Goal: Task Accomplishment & Management: Manage account settings

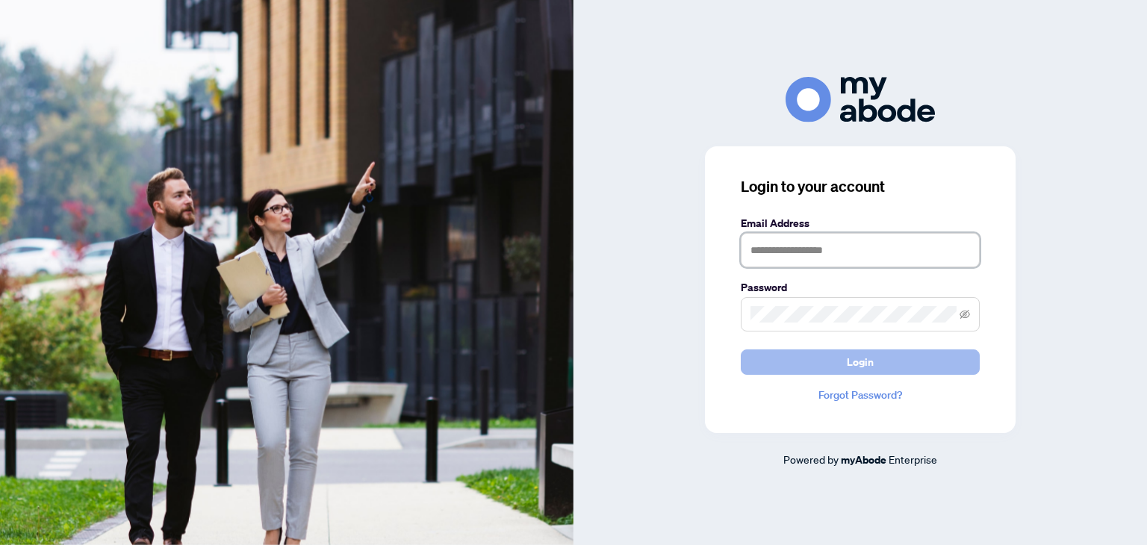
type input "**********"
click at [833, 359] on button "Login" at bounding box center [860, 361] width 239 height 25
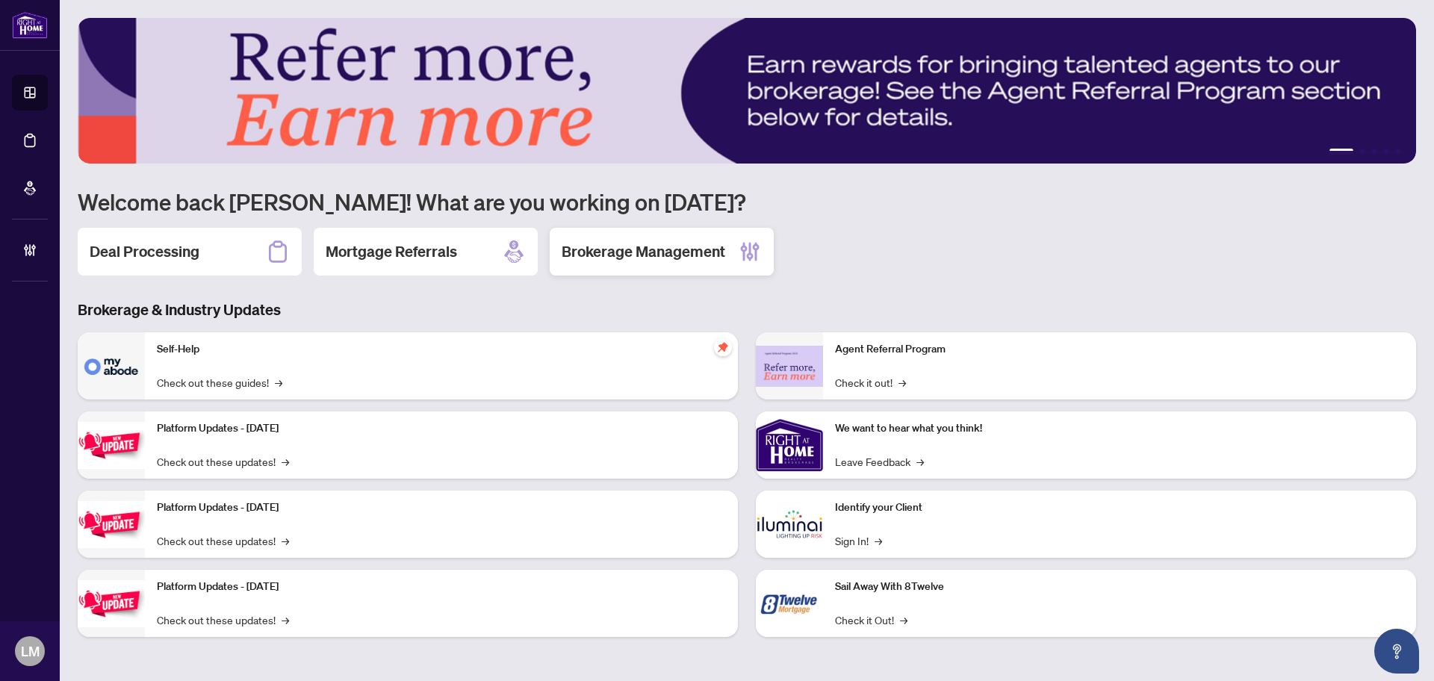
click at [585, 252] on h2 "Brokerage Management" at bounding box center [644, 251] width 164 height 21
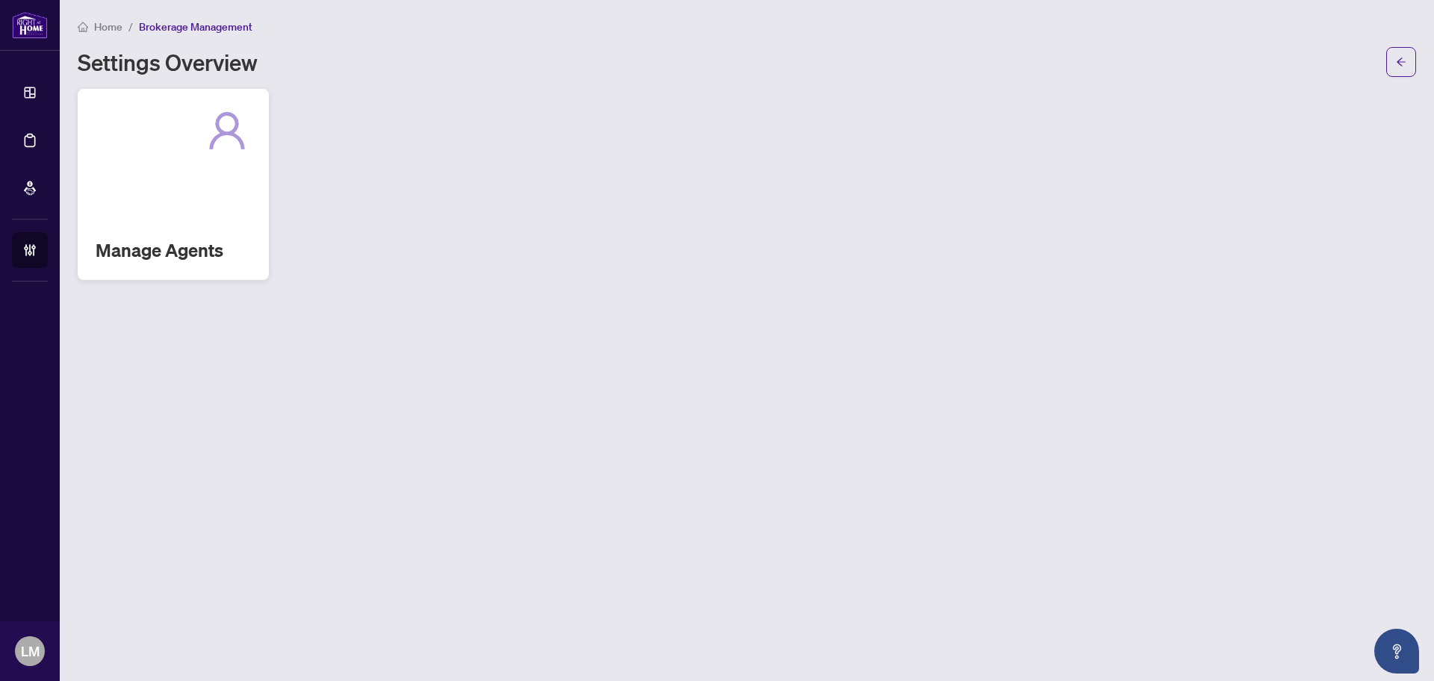
click at [215, 197] on div "Manage Agents" at bounding box center [173, 184] width 191 height 191
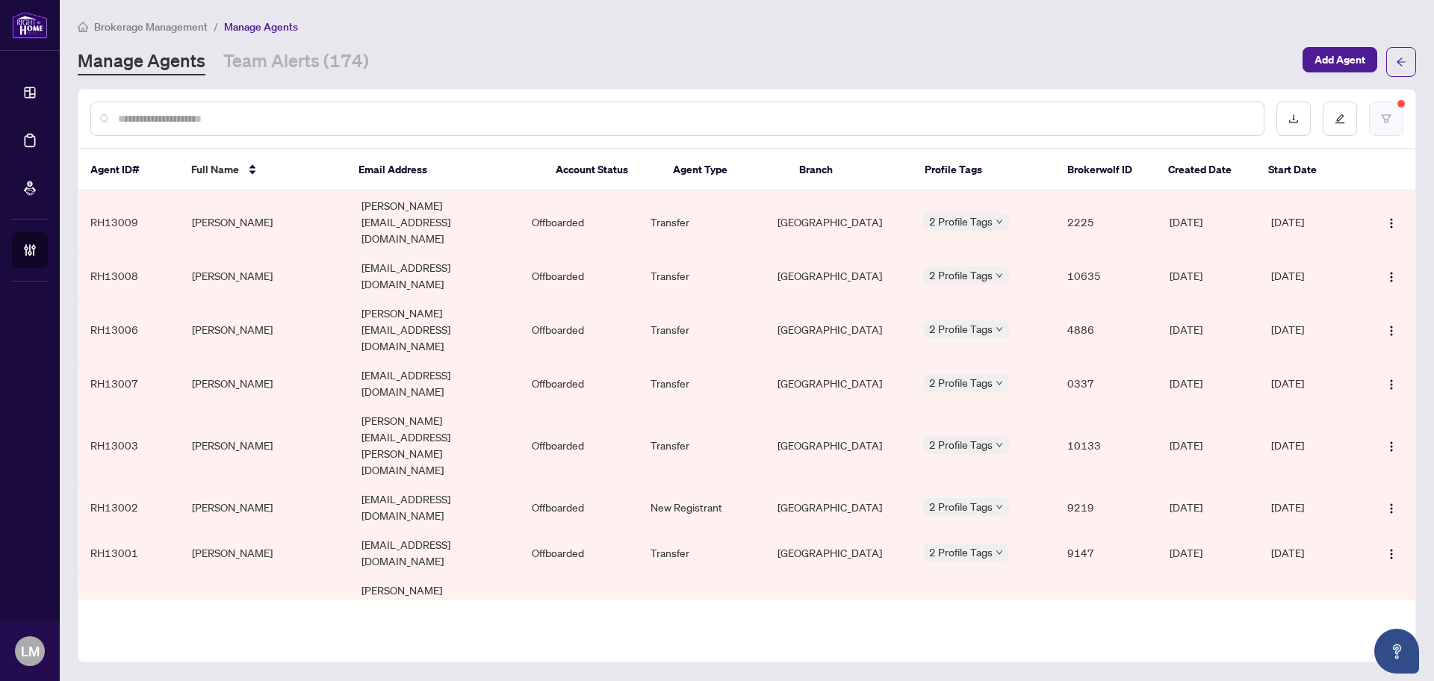
click at [1383, 115] on icon "filter" at bounding box center [1386, 118] width 10 height 10
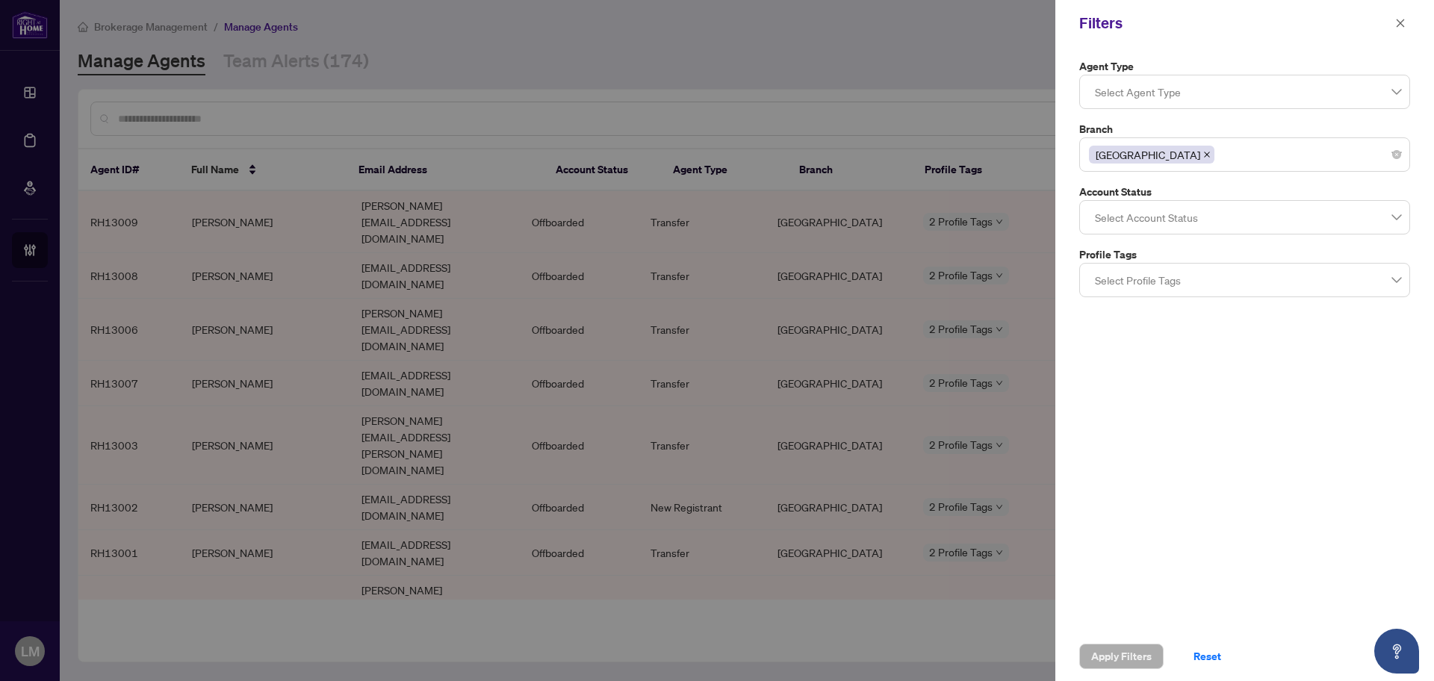
click at [944, 52] on div at bounding box center [717, 340] width 1434 height 681
click at [1199, 657] on span "Reset" at bounding box center [1207, 656] width 28 height 24
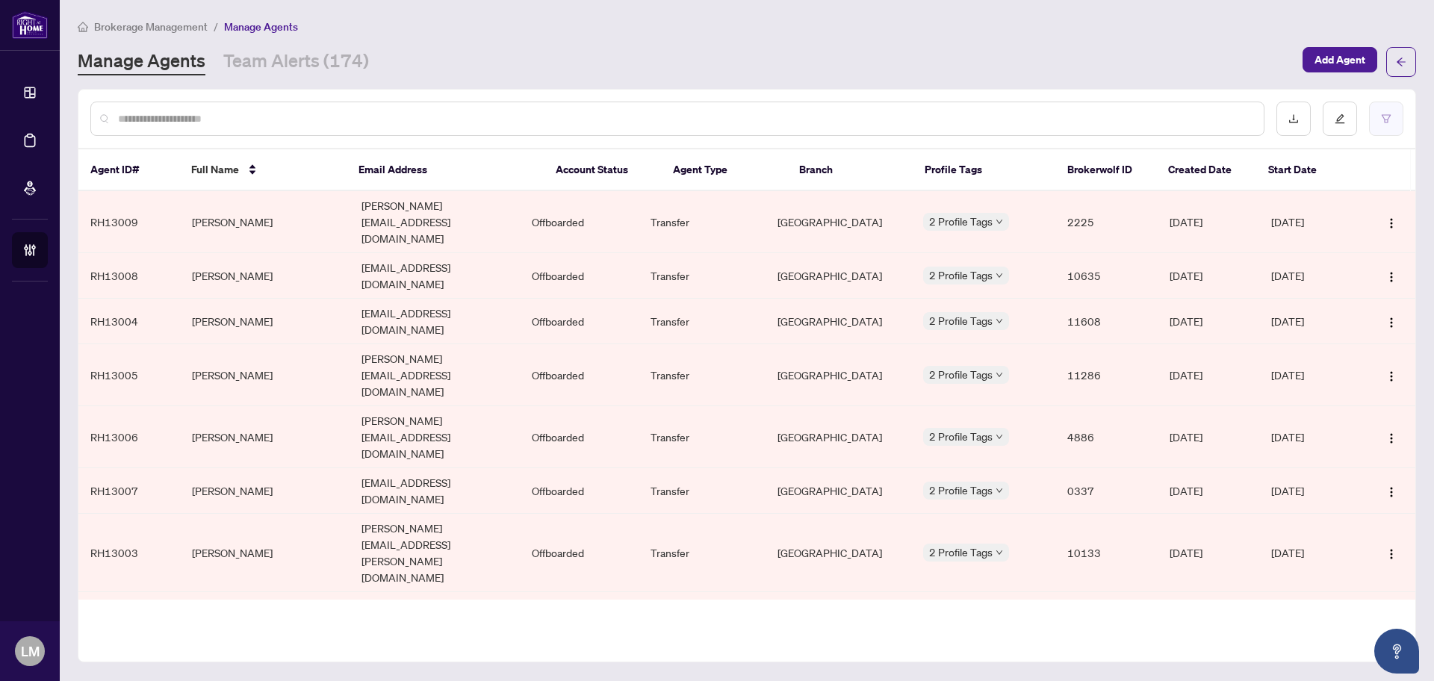
click at [1392, 119] on button "button" at bounding box center [1386, 119] width 34 height 34
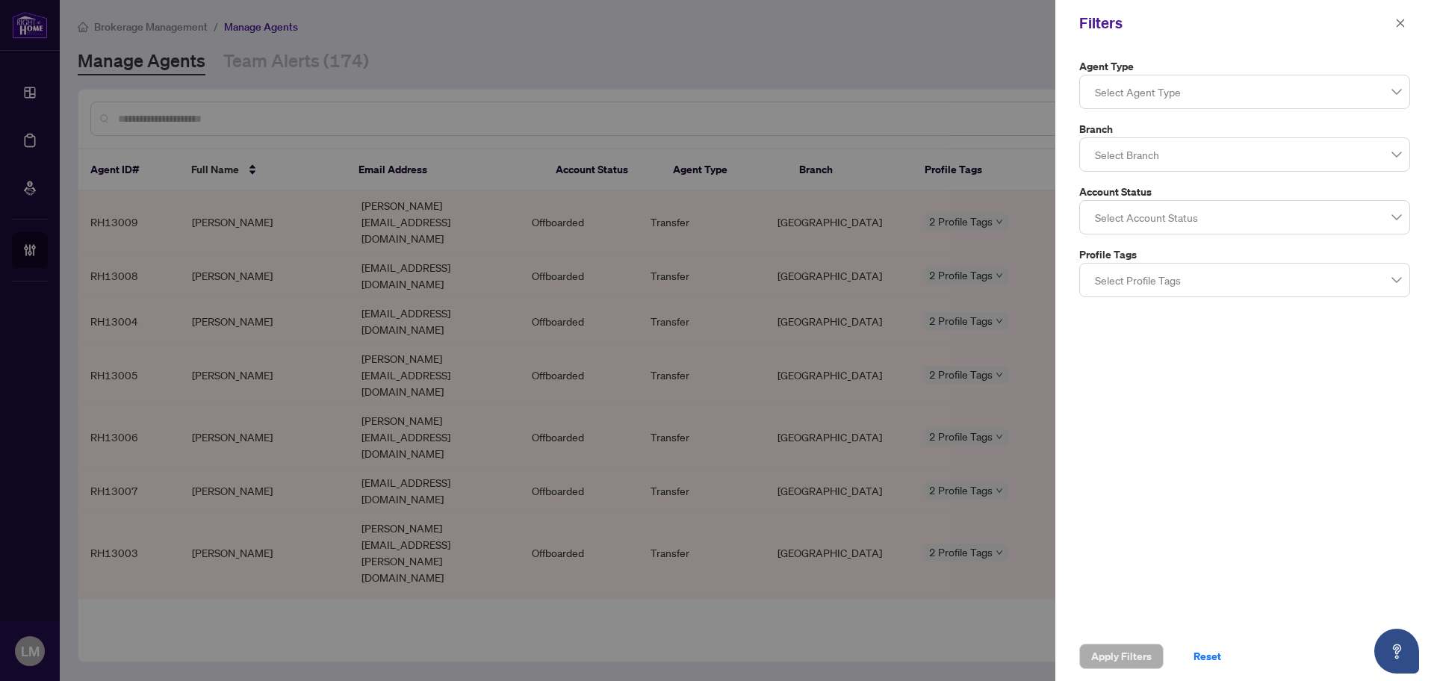
click at [1171, 155] on div at bounding box center [1244, 154] width 311 height 27
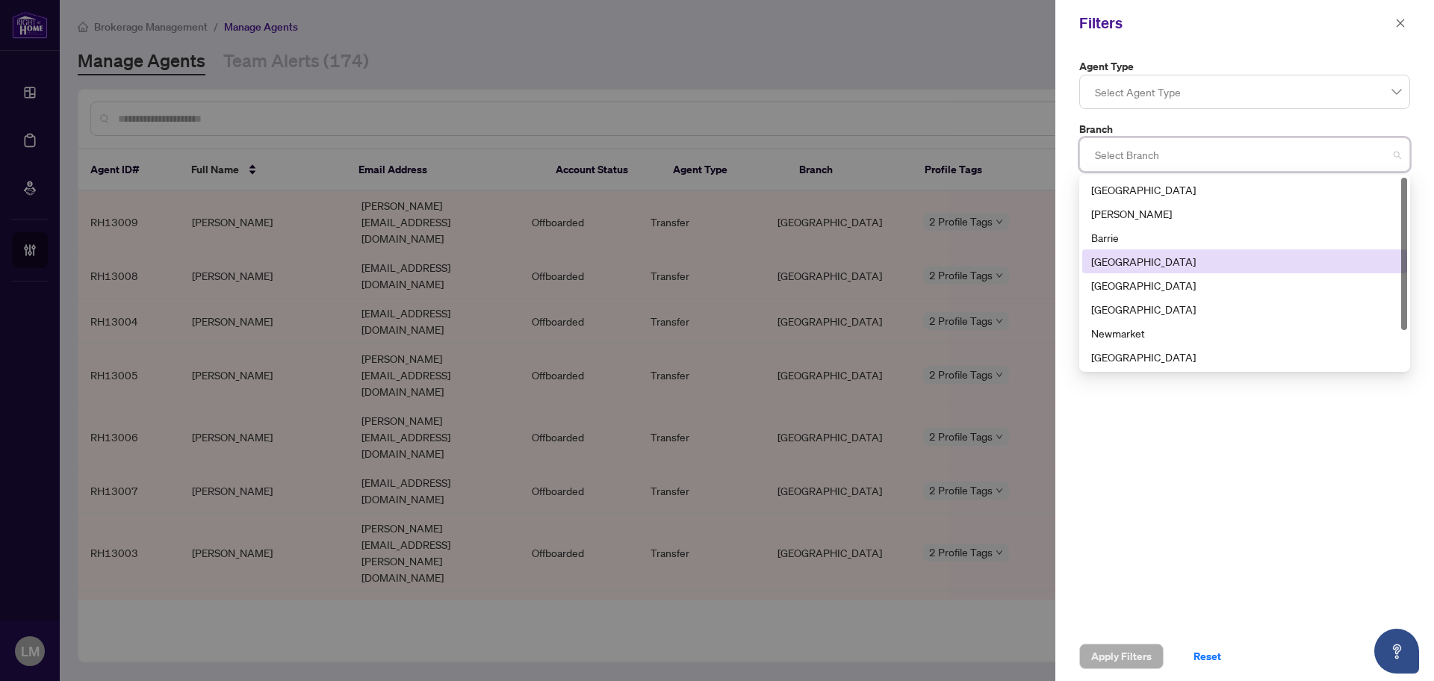
click at [1145, 263] on div "[GEOGRAPHIC_DATA]" at bounding box center [1244, 261] width 307 height 16
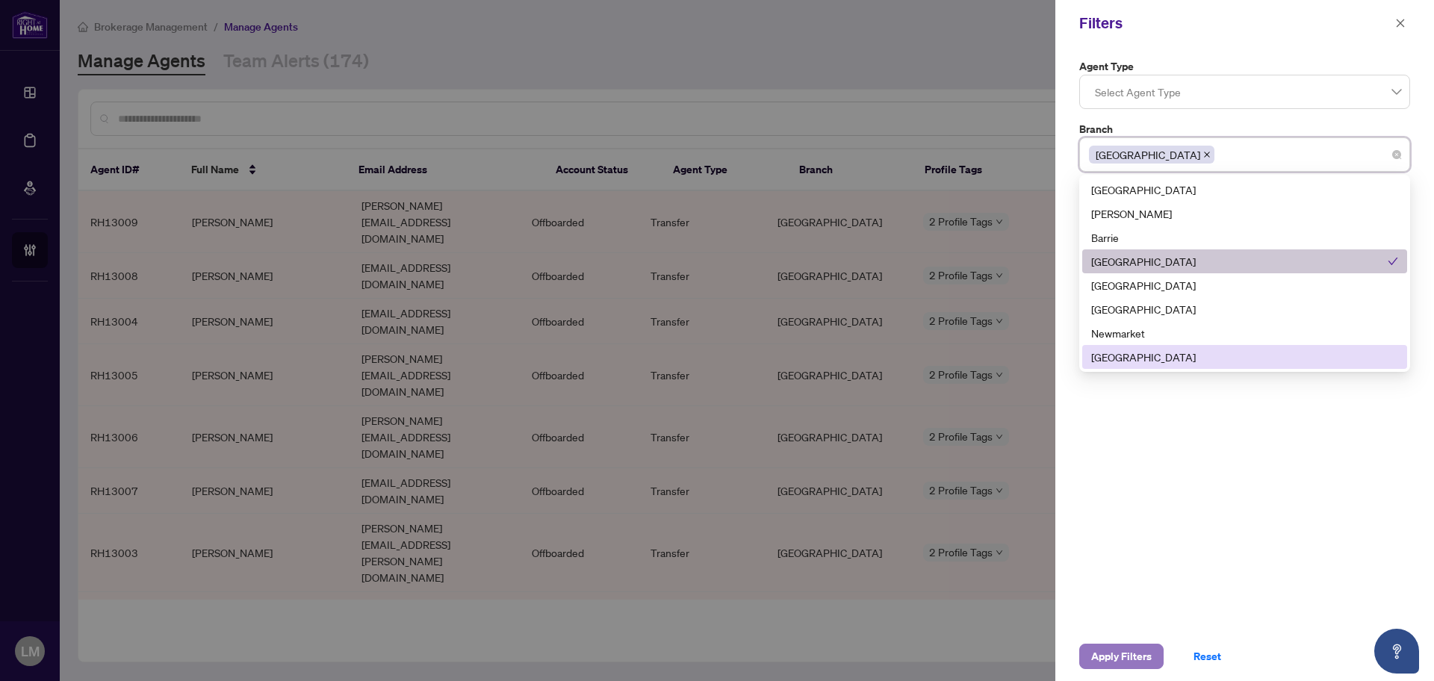
click at [1124, 657] on span "Apply Filters" at bounding box center [1121, 656] width 60 height 24
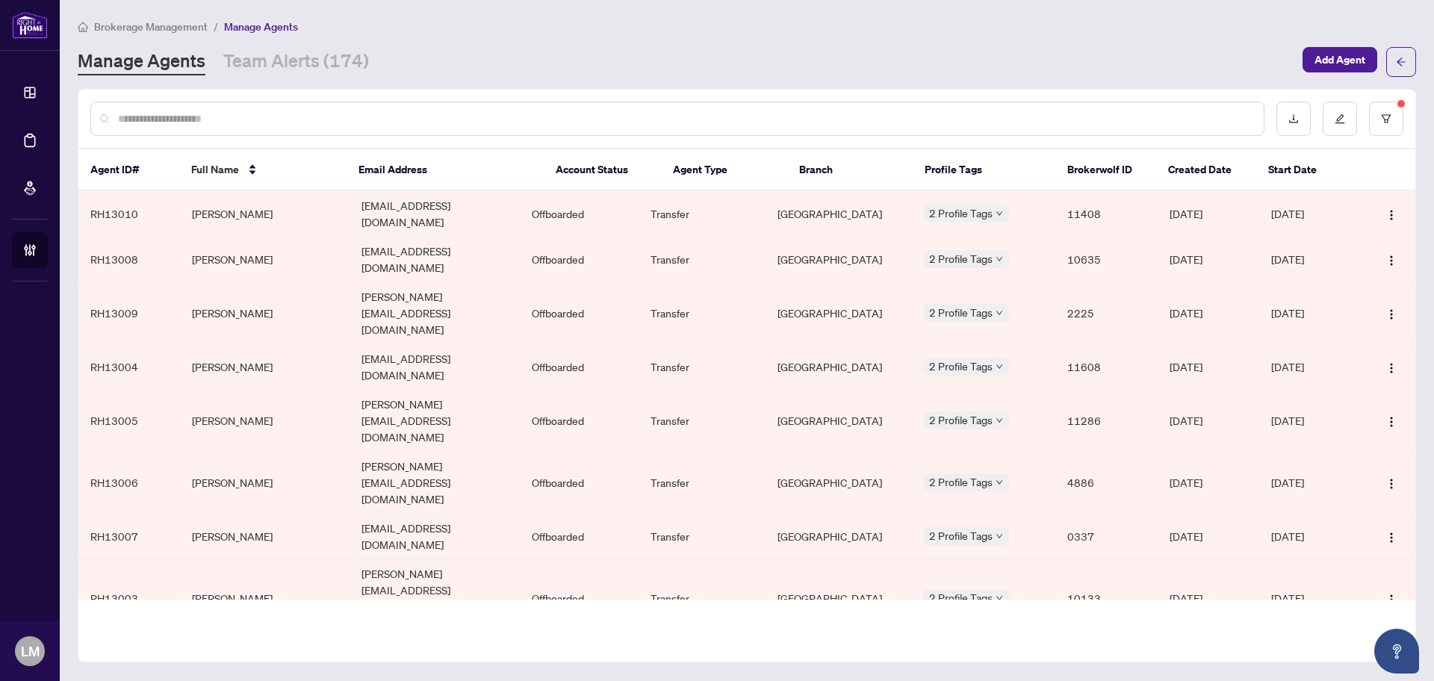
click at [1292, 172] on th "Start Date" at bounding box center [1306, 170] width 101 height 42
click at [1344, 117] on icon "edit" at bounding box center [1339, 118] width 10 height 10
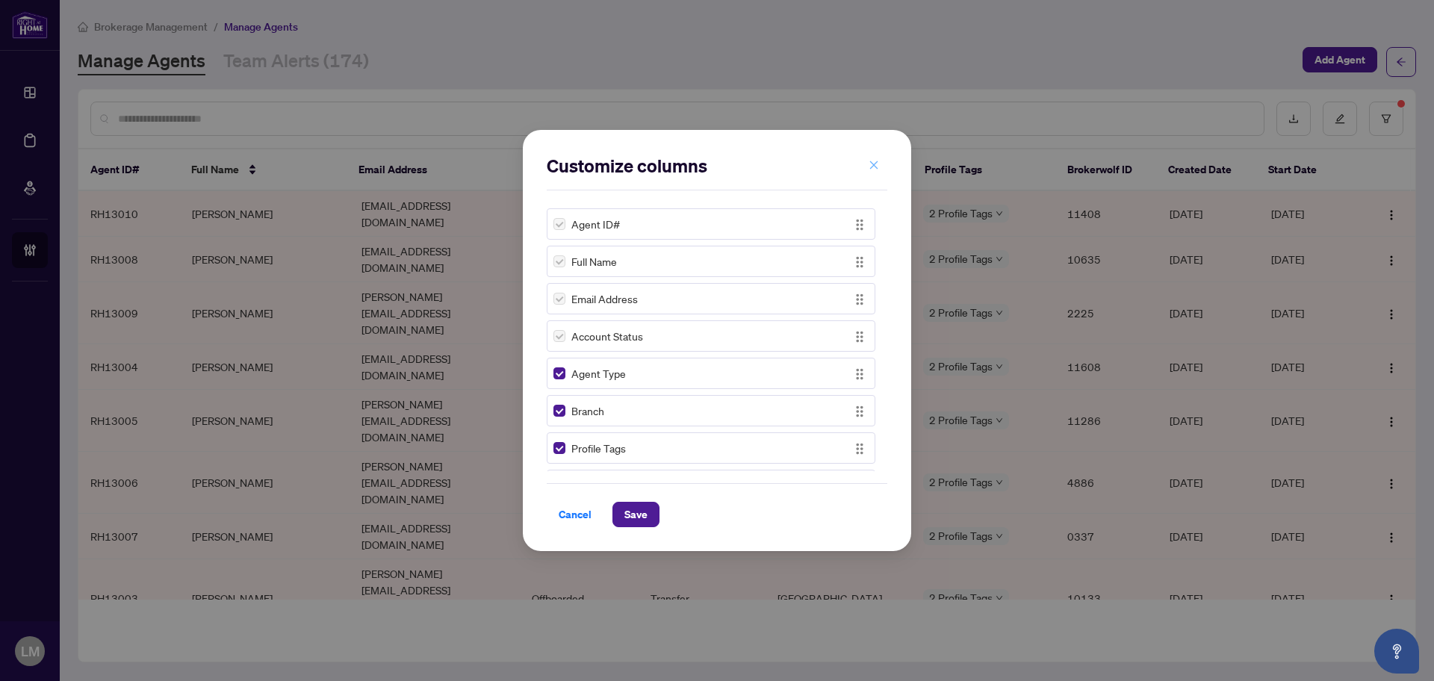
click at [869, 164] on icon "close" at bounding box center [873, 165] width 10 height 10
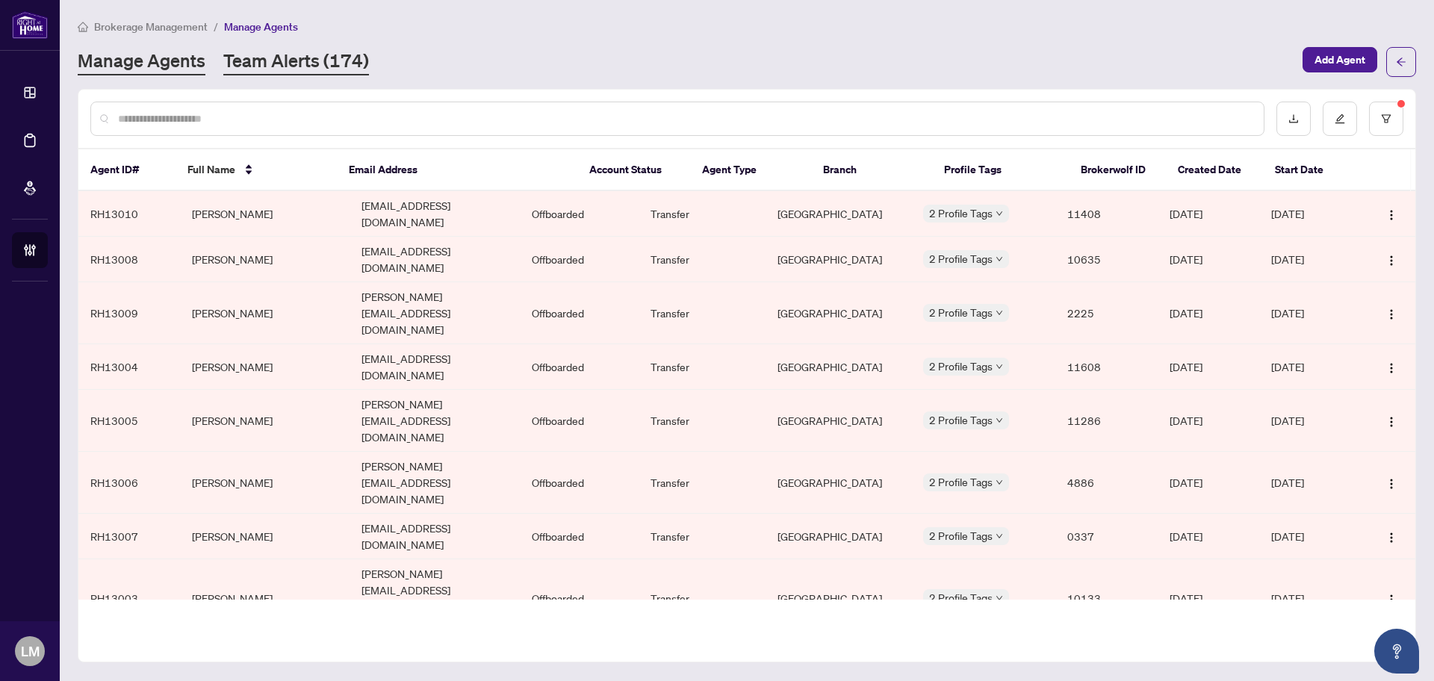
click at [265, 61] on link "Team Alerts (174)" at bounding box center [296, 62] width 146 height 27
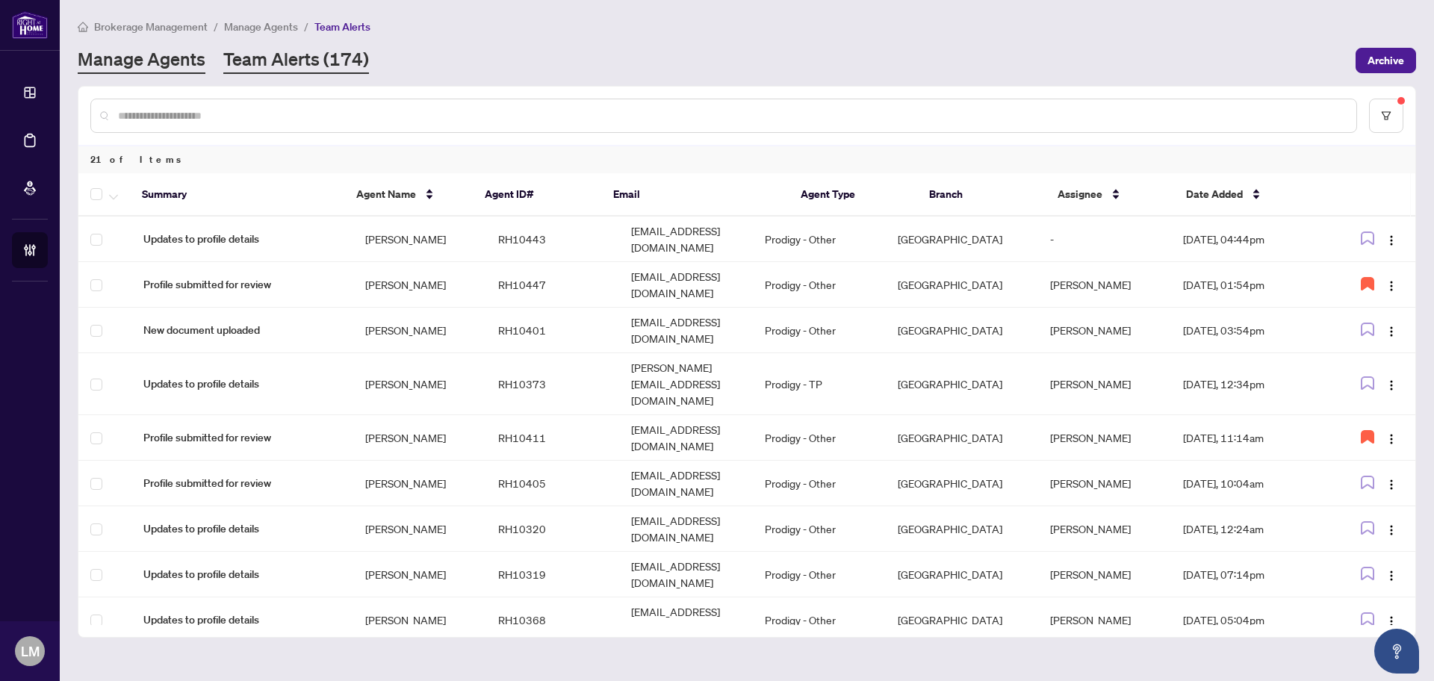
click at [161, 58] on link "Manage Agents" at bounding box center [142, 60] width 128 height 27
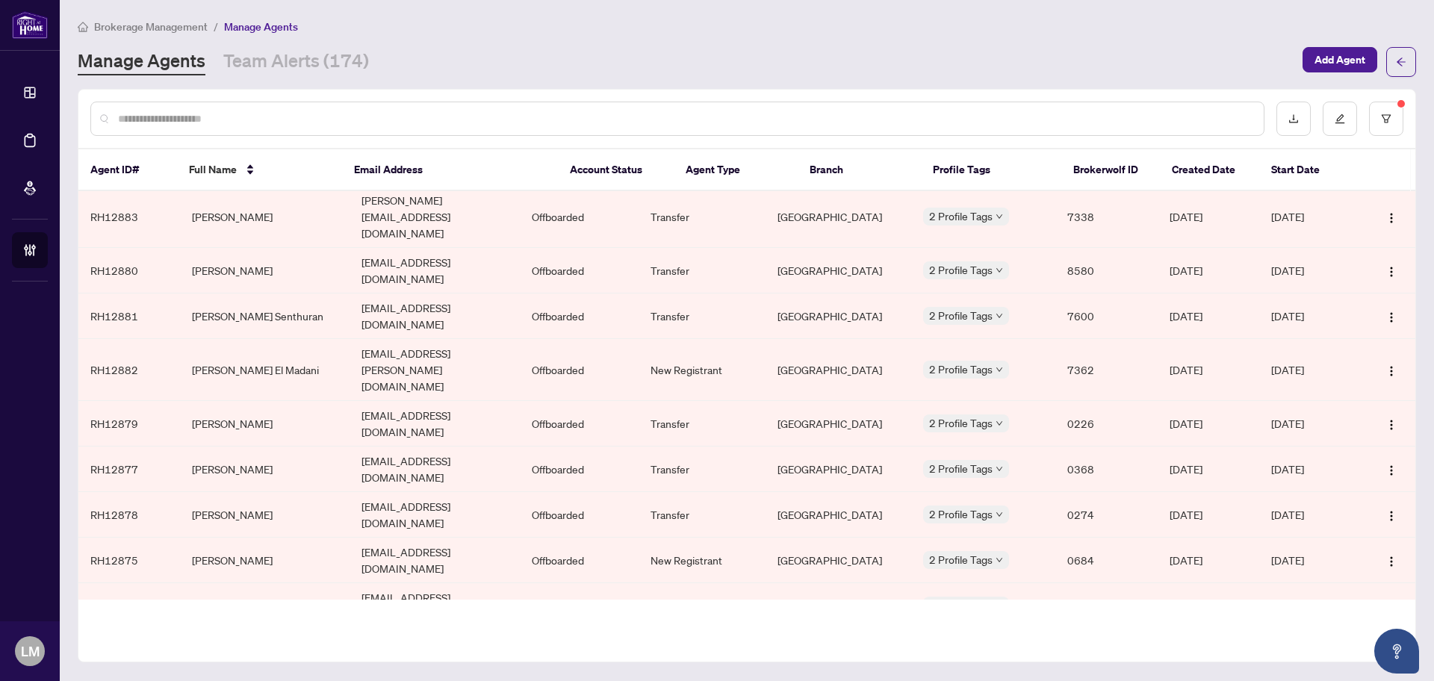
scroll to position [2554, 0]
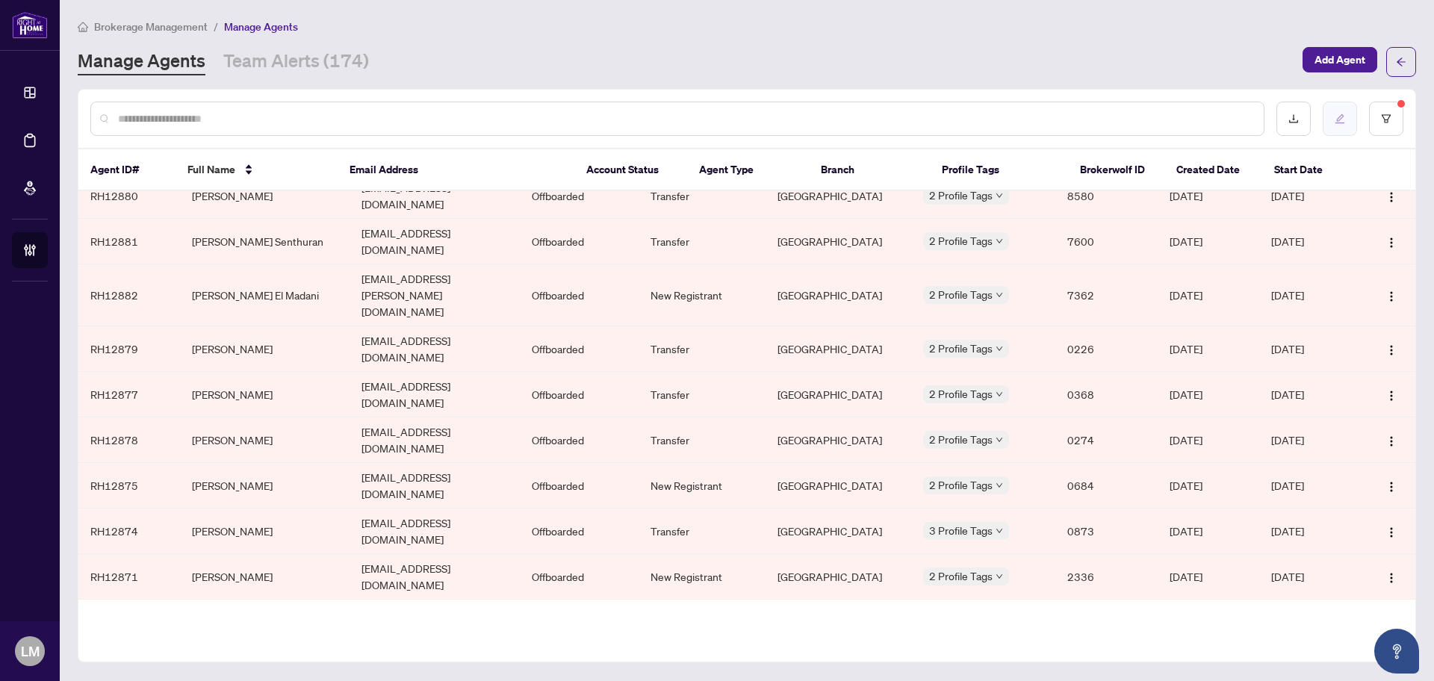
click at [1337, 120] on icon "edit" at bounding box center [1340, 119] width 10 height 10
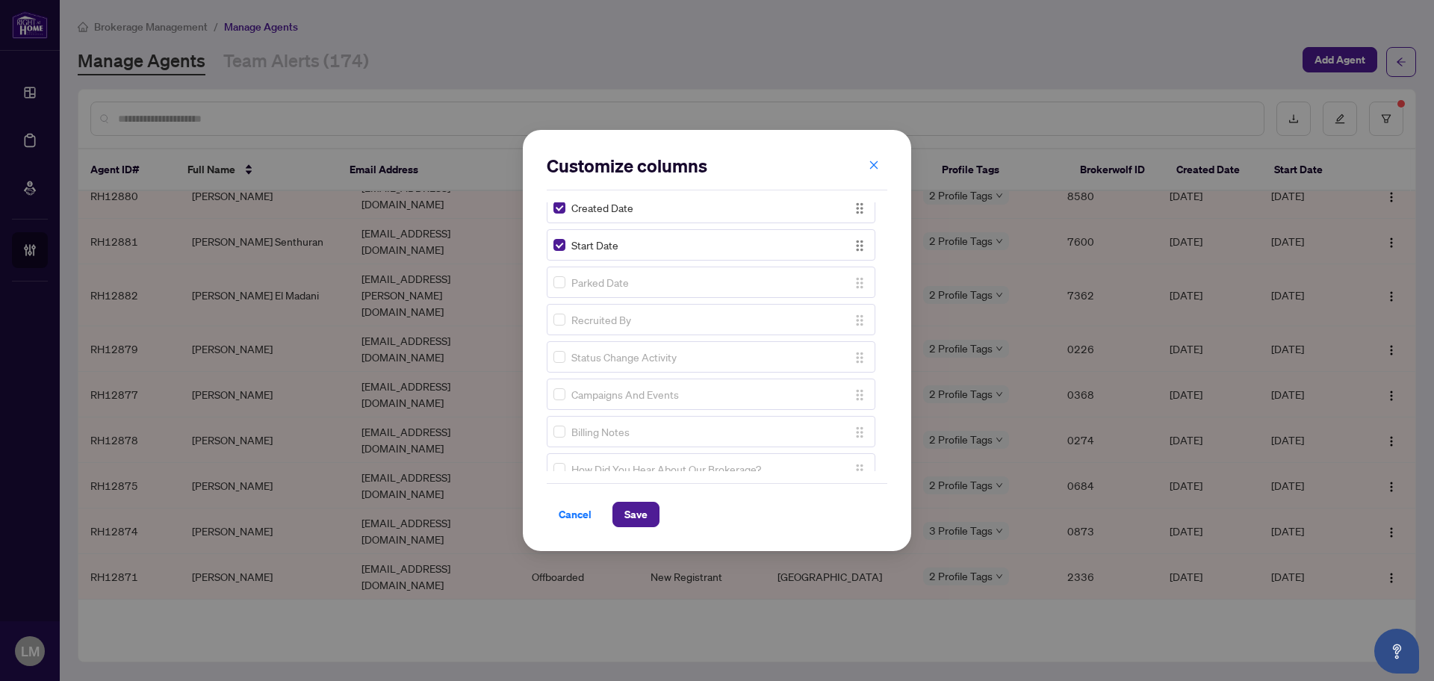
scroll to position [335, 0]
click at [874, 164] on icon "close" at bounding box center [873, 165] width 10 height 10
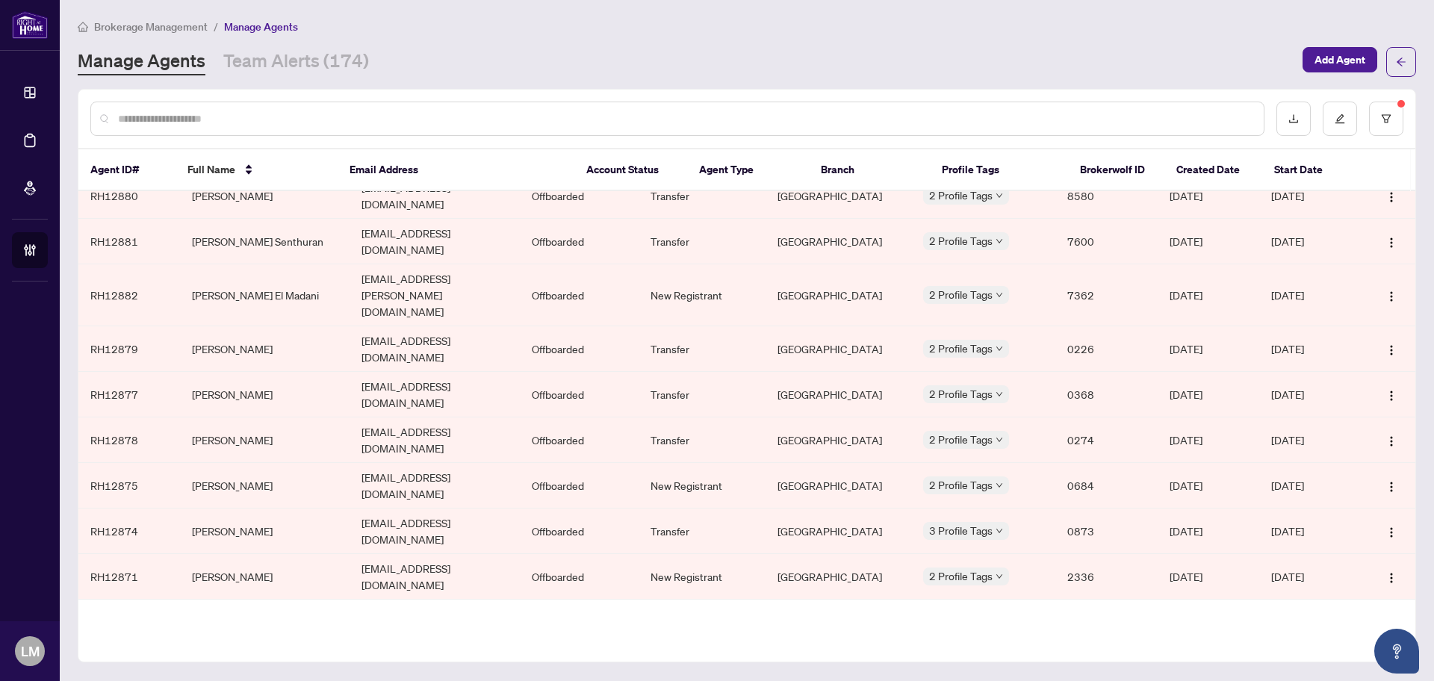
click at [1185, 71] on div "Manage Agents Team Alerts (174)" at bounding box center [686, 62] width 1216 height 27
click at [1393, 117] on button "button" at bounding box center [1386, 119] width 34 height 34
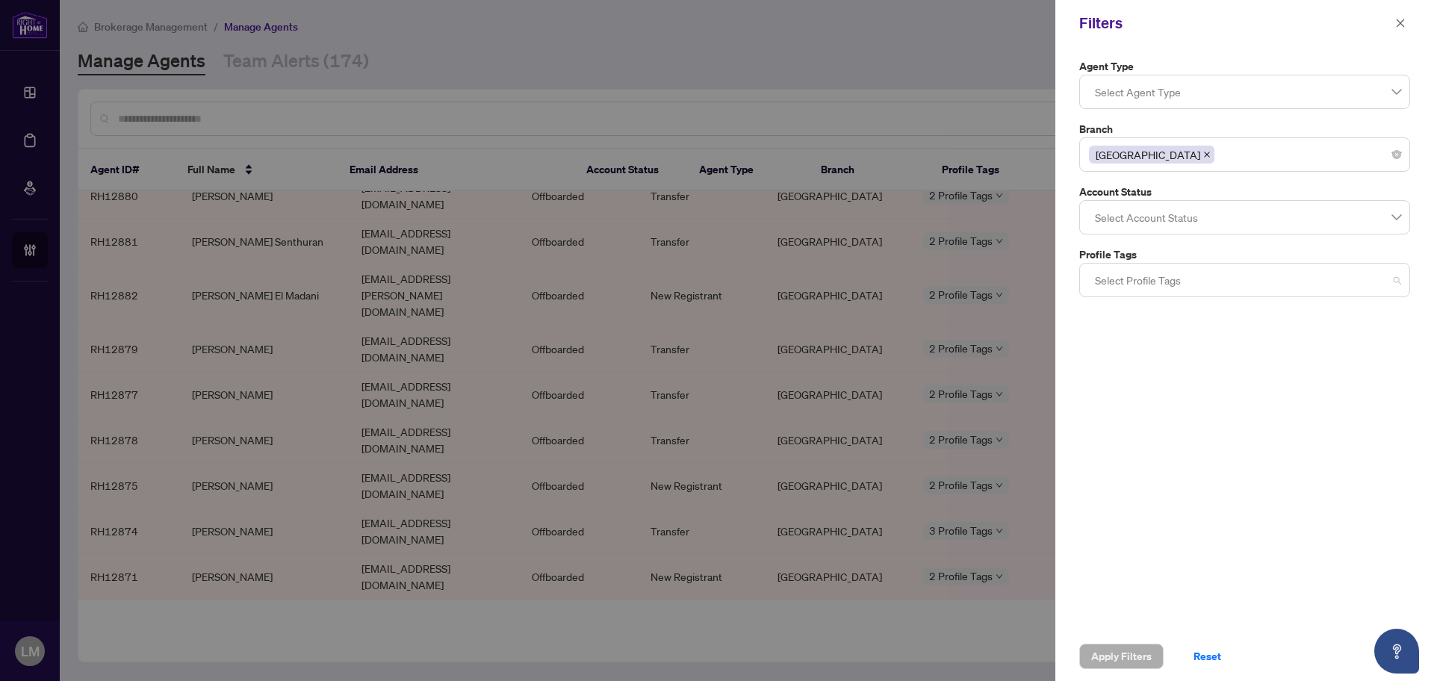
click at [1208, 284] on div at bounding box center [1244, 280] width 311 height 27
click at [1216, 213] on div at bounding box center [1244, 217] width 311 height 27
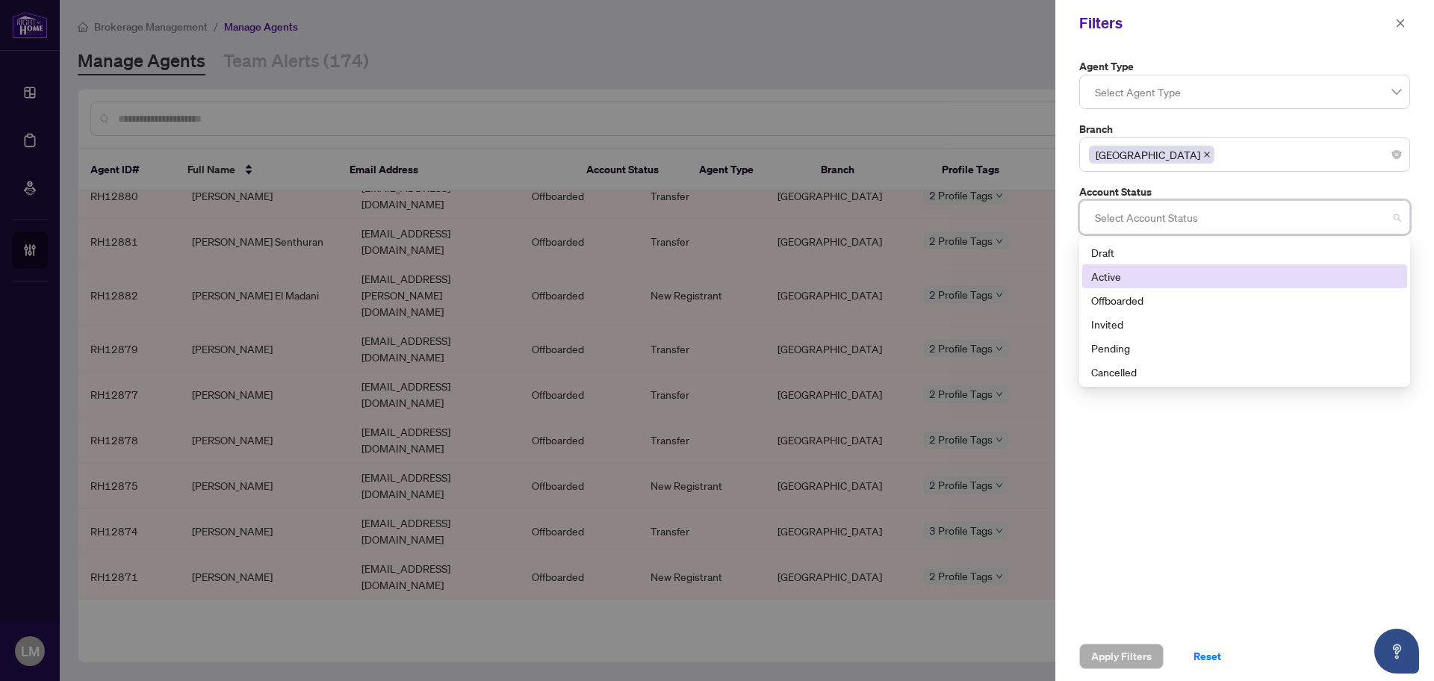
click at [1118, 273] on div "Active" at bounding box center [1244, 276] width 307 height 16
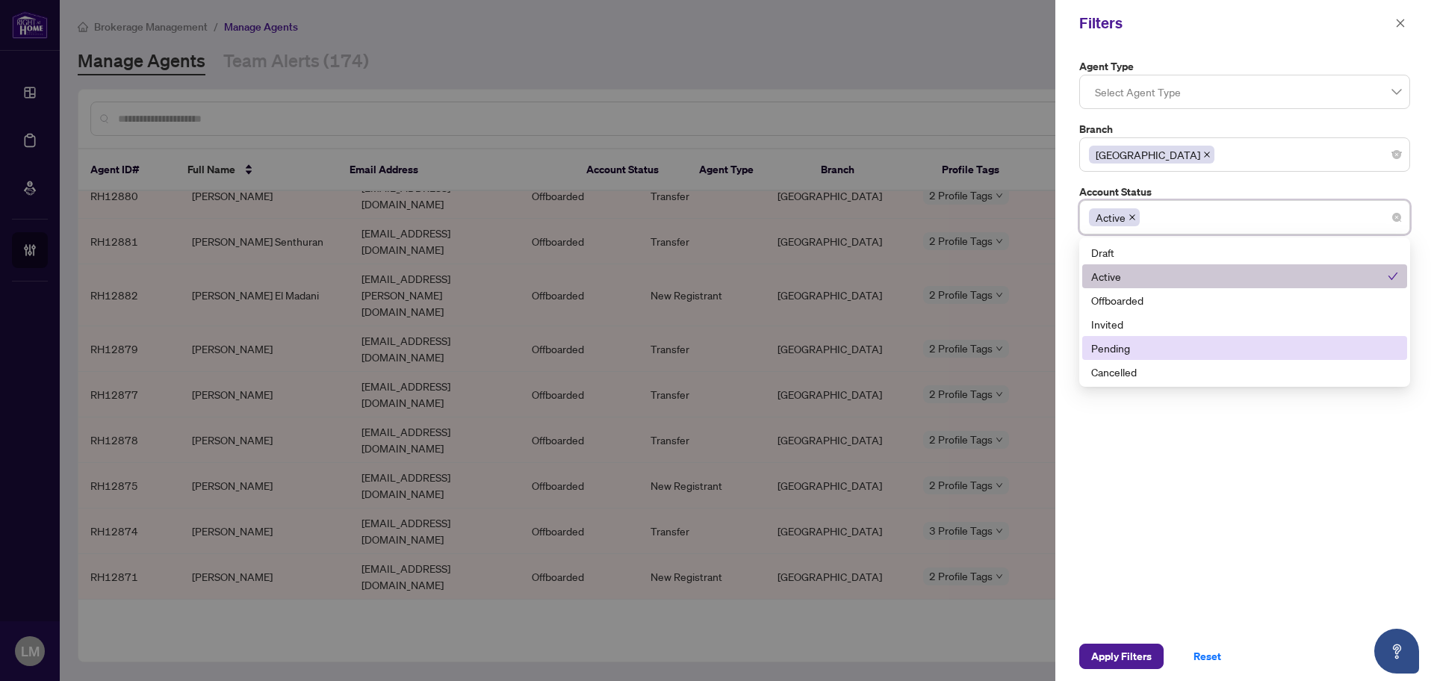
click at [1128, 348] on div "Pending" at bounding box center [1244, 348] width 307 height 16
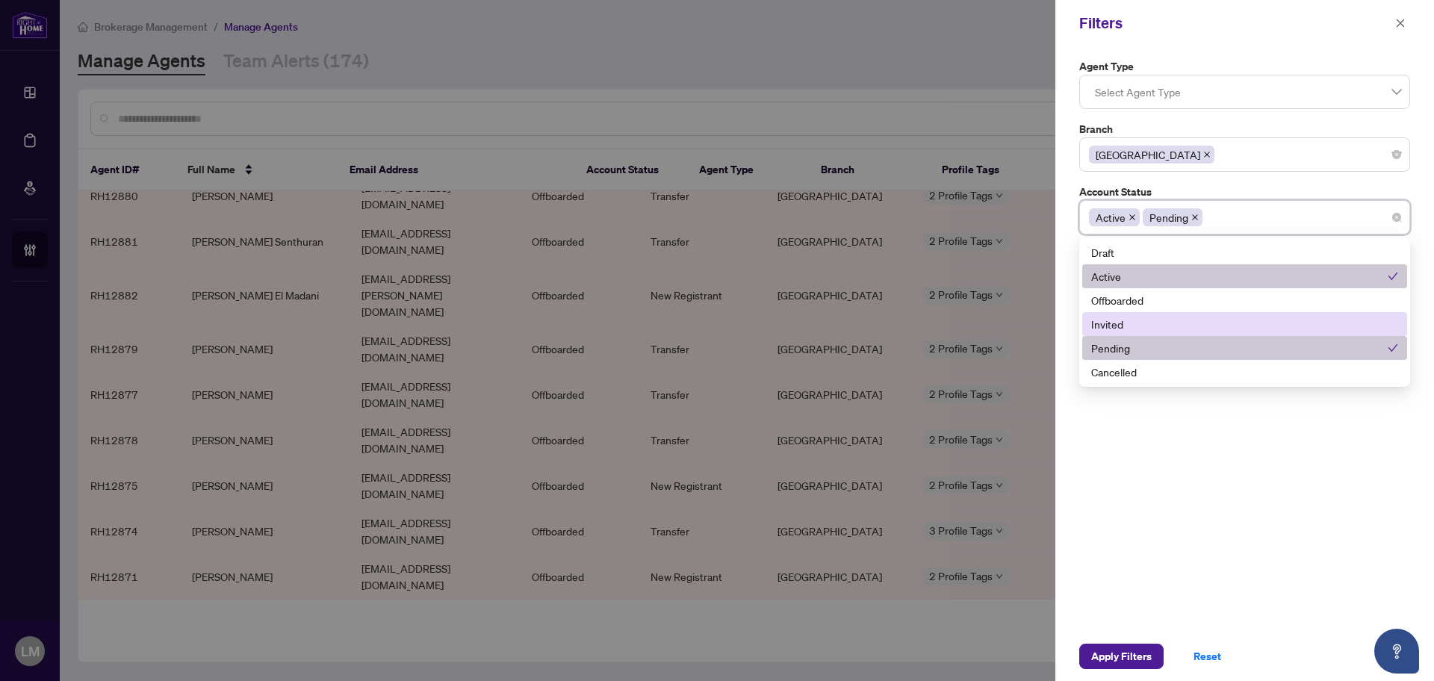
click at [1130, 328] on div "Invited" at bounding box center [1244, 324] width 307 height 16
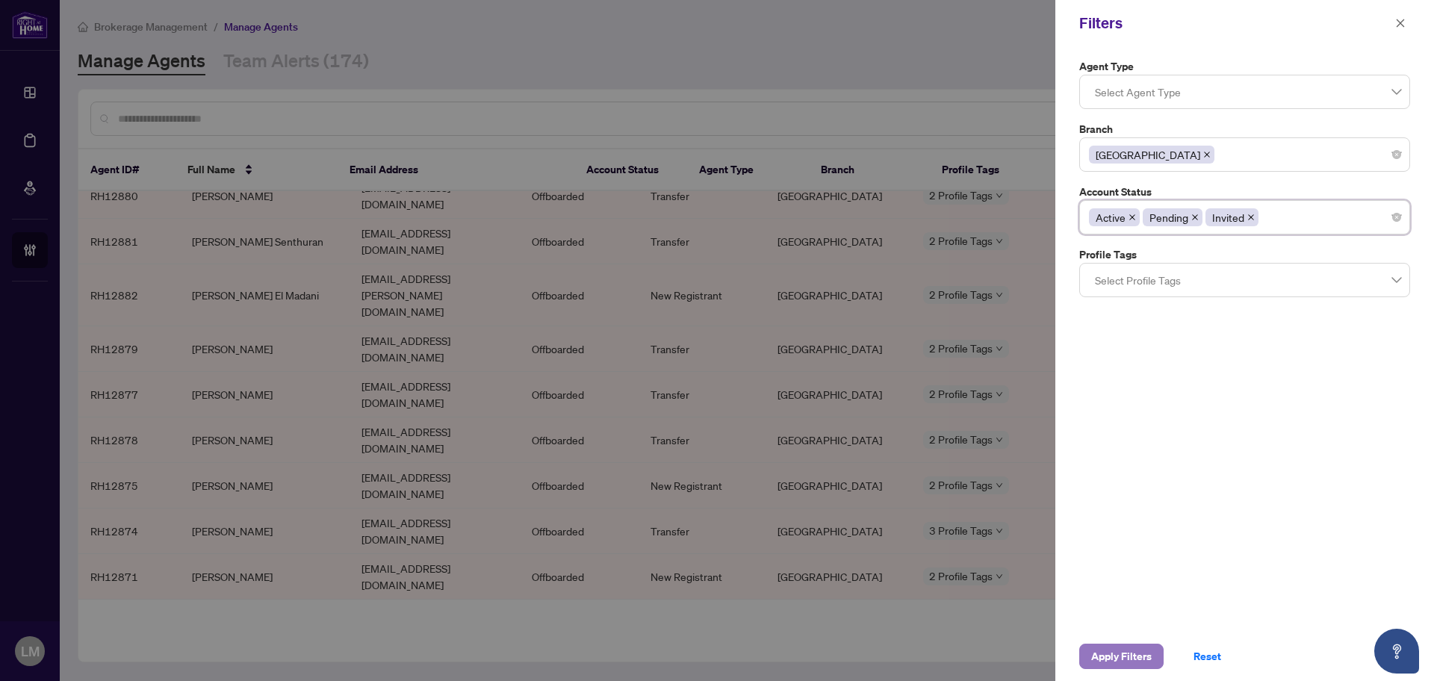
click at [1106, 659] on span "Apply Filters" at bounding box center [1121, 656] width 60 height 24
